Goal: Information Seeking & Learning: Learn about a topic

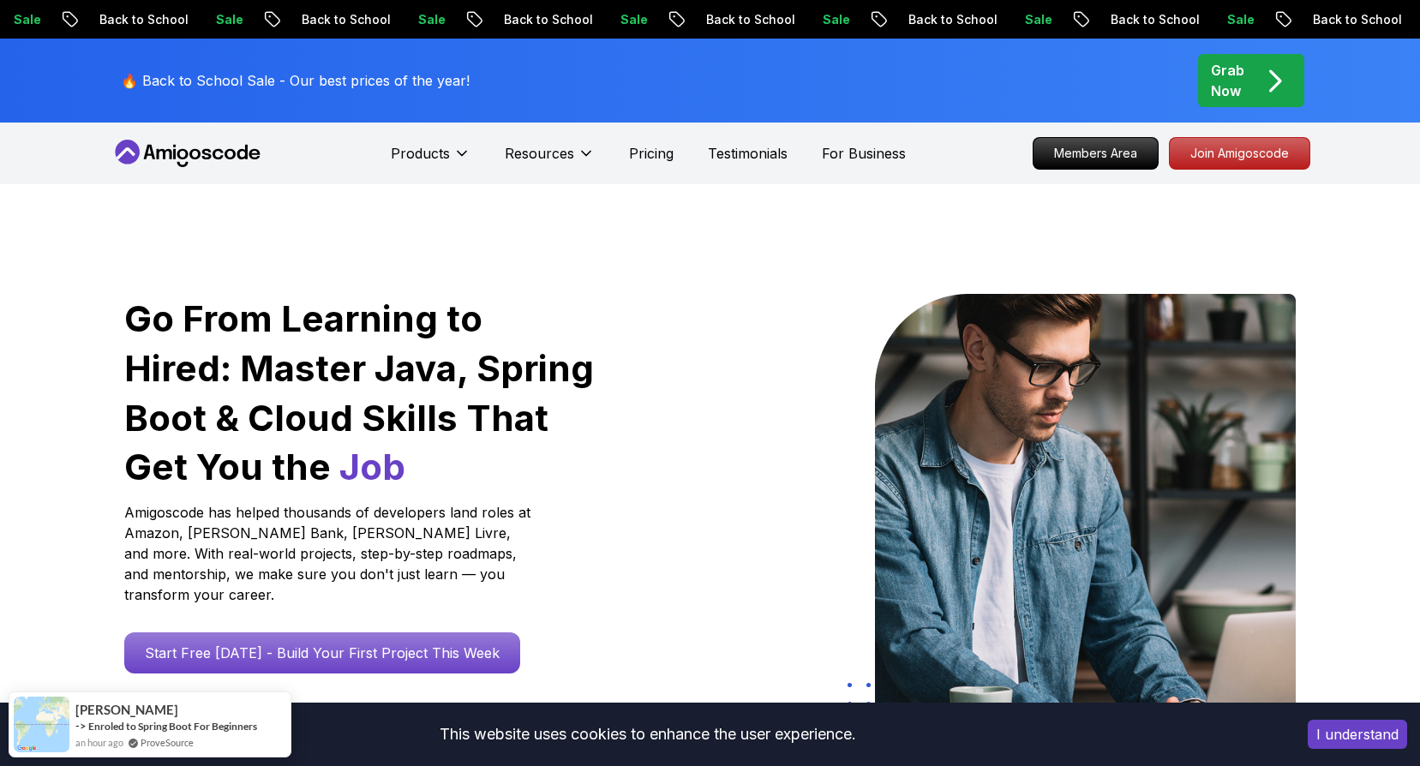
click at [1261, 73] on icon "pre-order" at bounding box center [1274, 80] width 33 height 33
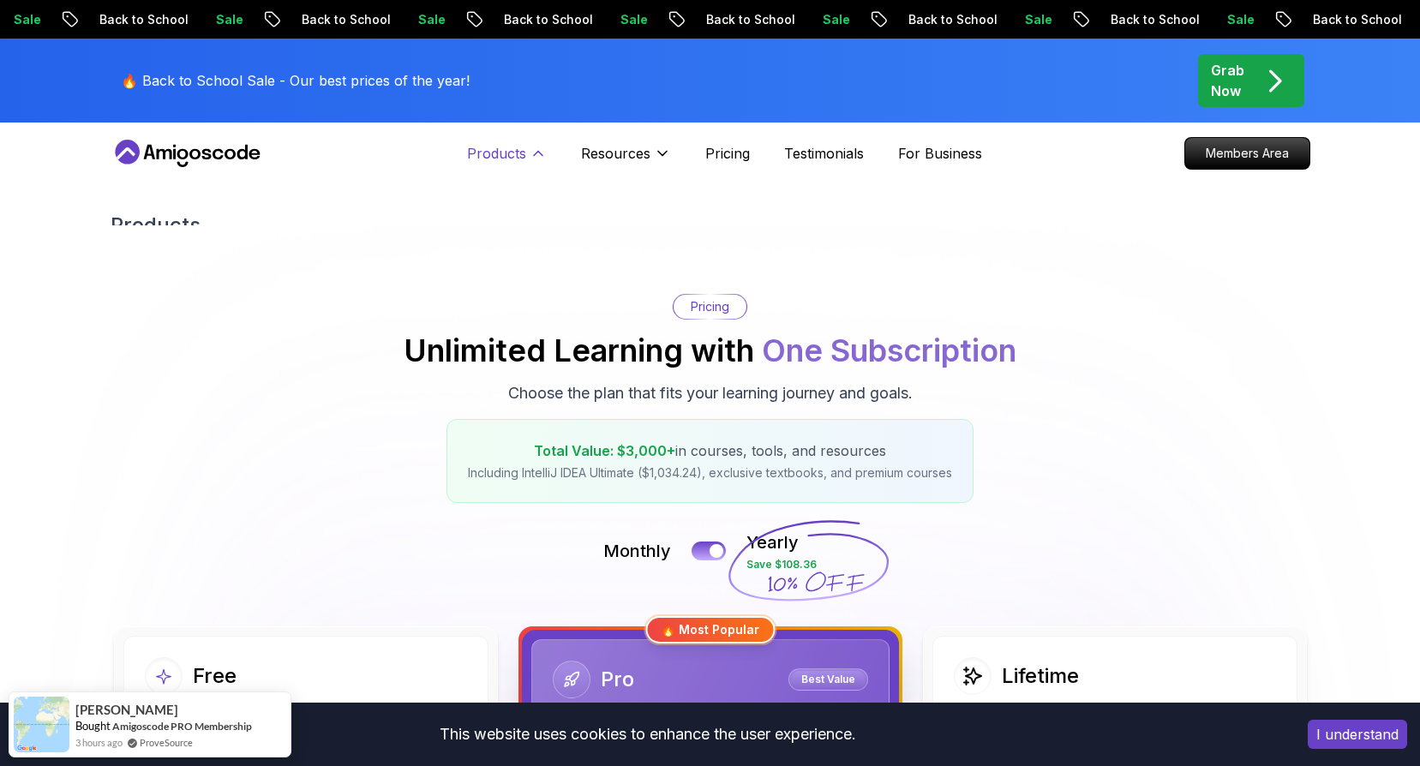
click at [506, 156] on p "Products" at bounding box center [496, 153] width 59 height 21
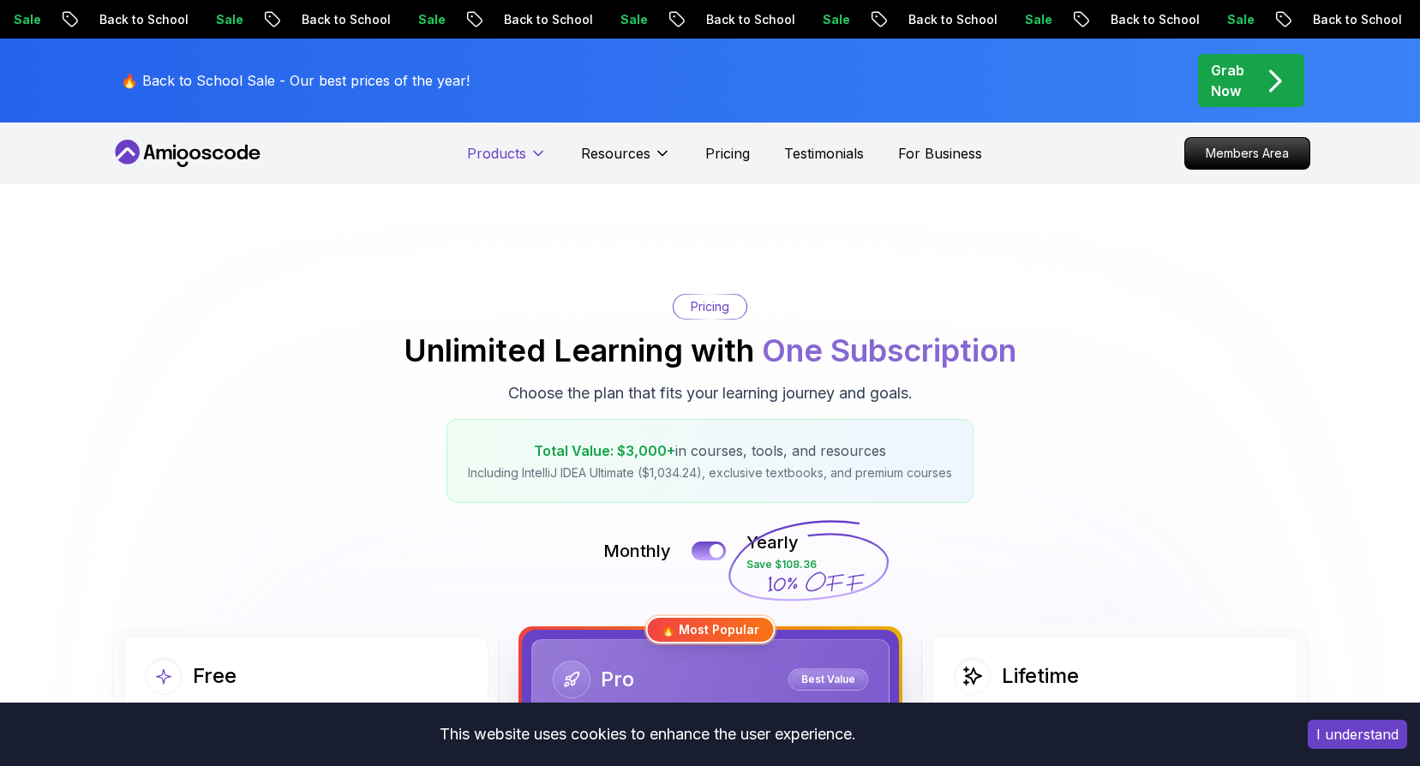
click at [507, 156] on p "Products" at bounding box center [496, 153] width 59 height 21
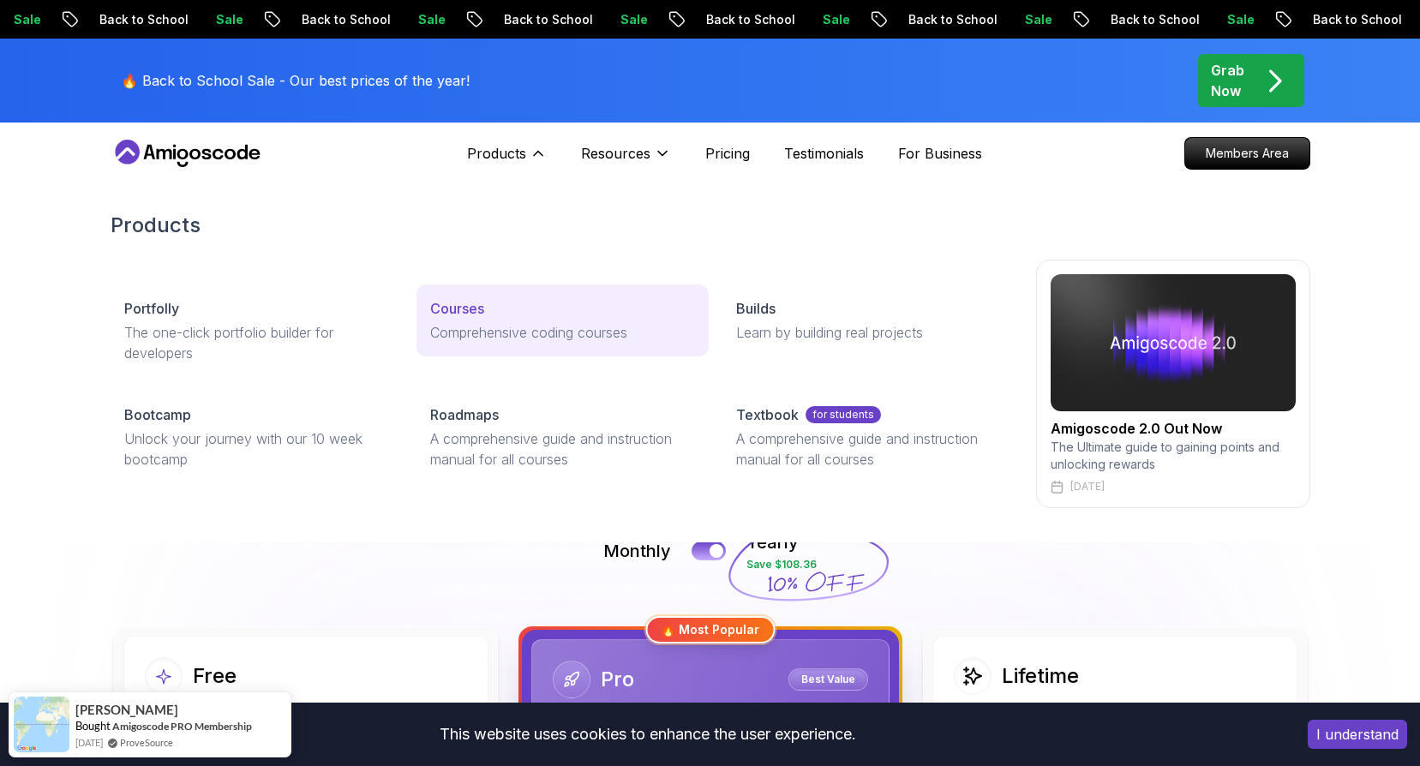
click at [456, 291] on link "Courses Comprehensive coding courses" at bounding box center [562, 320] width 292 height 72
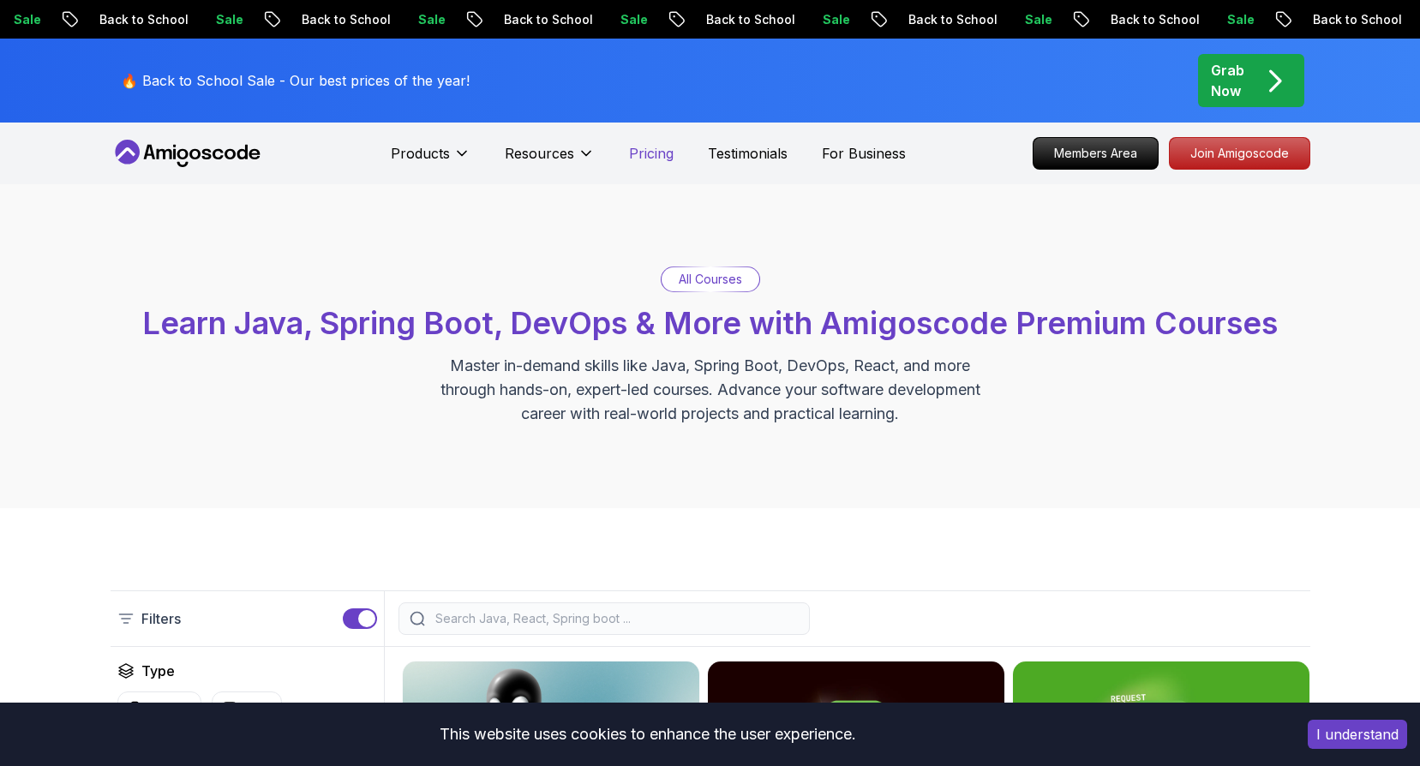
click at [649, 163] on p "Pricing" at bounding box center [651, 153] width 45 height 21
